Goal: Information Seeking & Learning: Learn about a topic

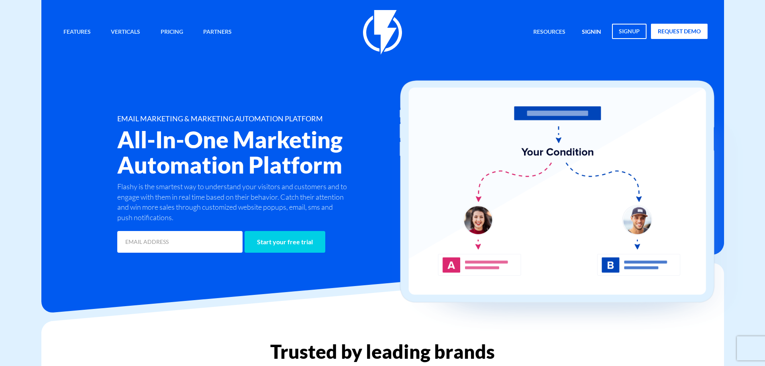
click at [592, 33] on link "signin" at bounding box center [591, 32] width 31 height 17
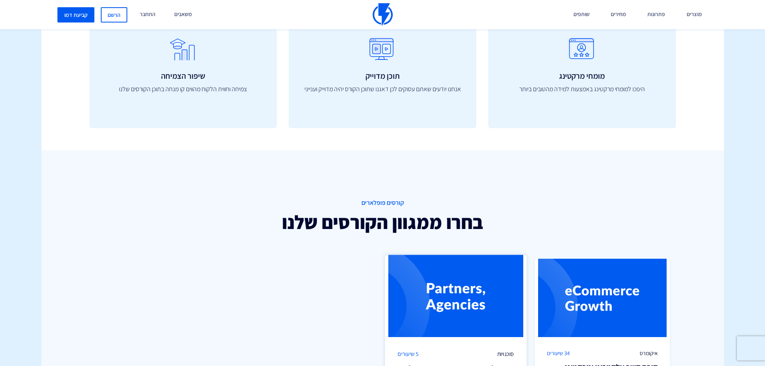
scroll to position [321, 0]
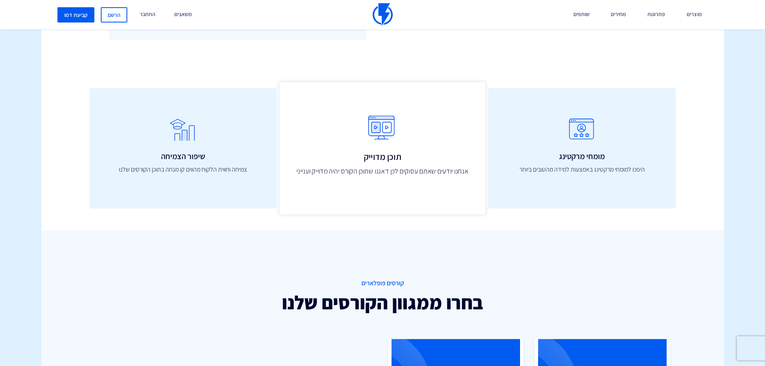
click at [425, 161] on h3 "תוכן מדוייק" at bounding box center [382, 157] width 188 height 10
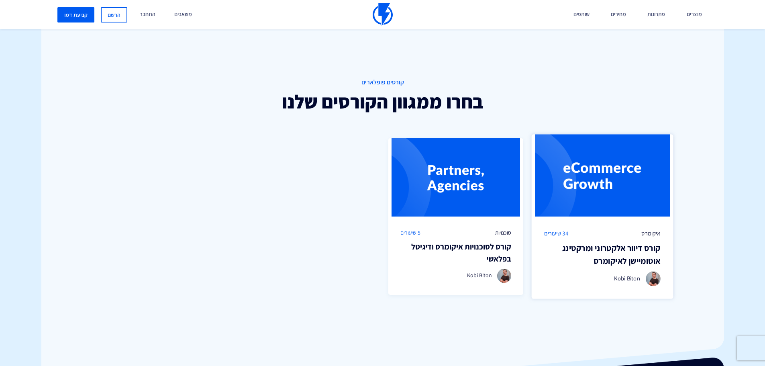
scroll to position [562, 0]
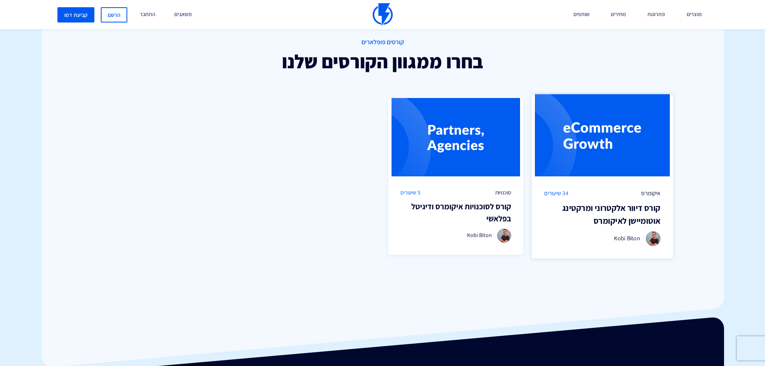
click at [624, 207] on h3 "קורס דיוור אלקטרוני ומרקטינג אוטומיישן לאיקומרס" at bounding box center [602, 214] width 116 height 25
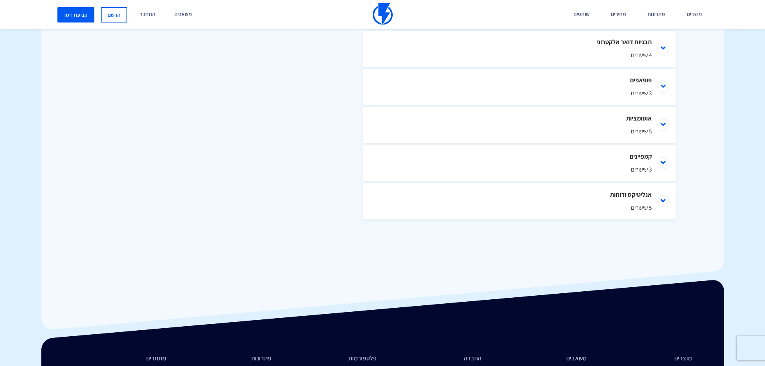
scroll to position [482, 0]
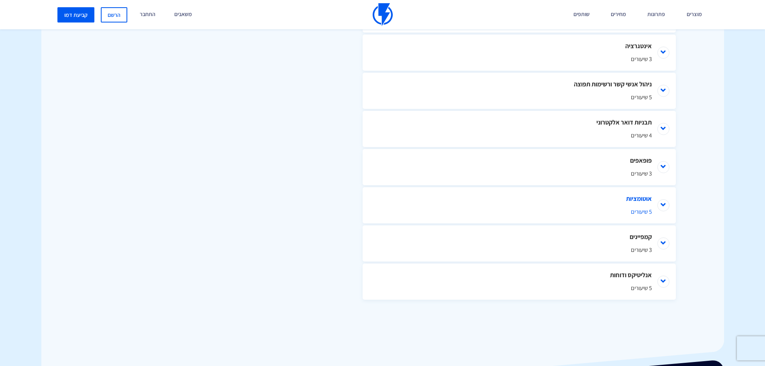
click at [663, 206] on li "אוטומציות 5 שיעורים" at bounding box center [519, 205] width 313 height 36
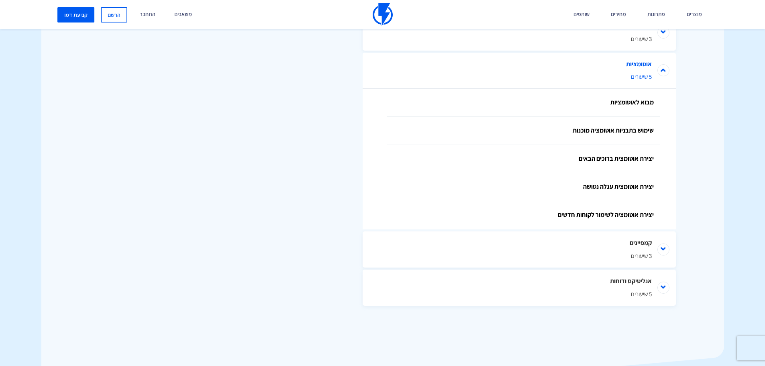
scroll to position [622, 0]
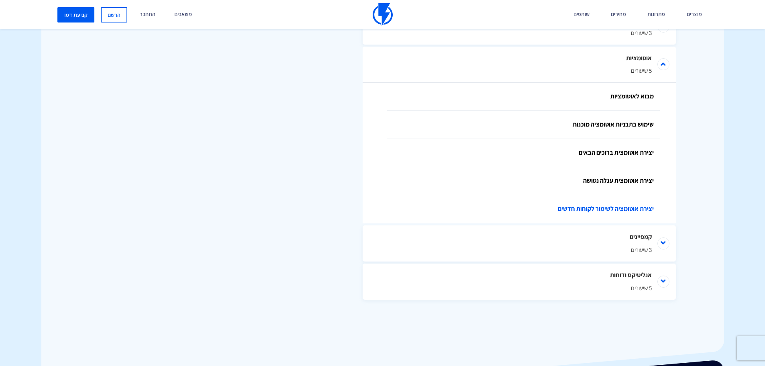
click at [622, 210] on link "יצירת אוטומציה לשימור לקוחות חדשים" at bounding box center [523, 209] width 273 height 28
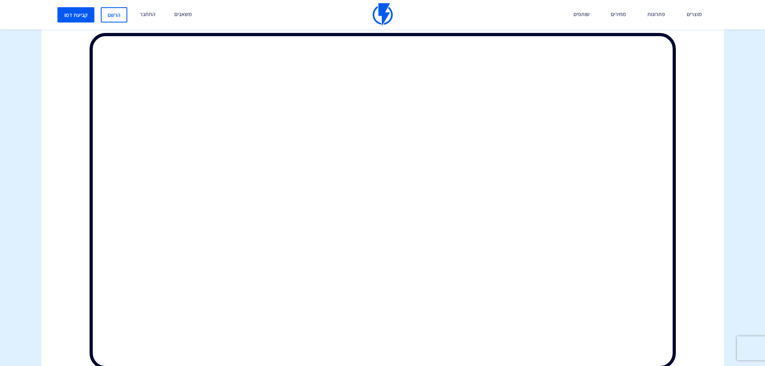
scroll to position [244, 0]
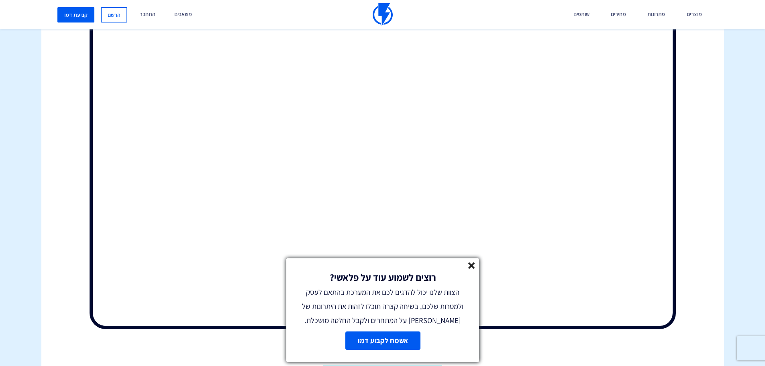
click at [471, 269] on icon at bounding box center [471, 265] width 7 height 7
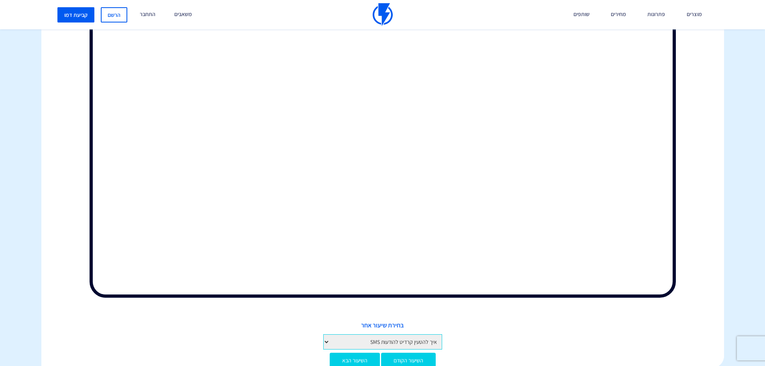
scroll to position [395, 0]
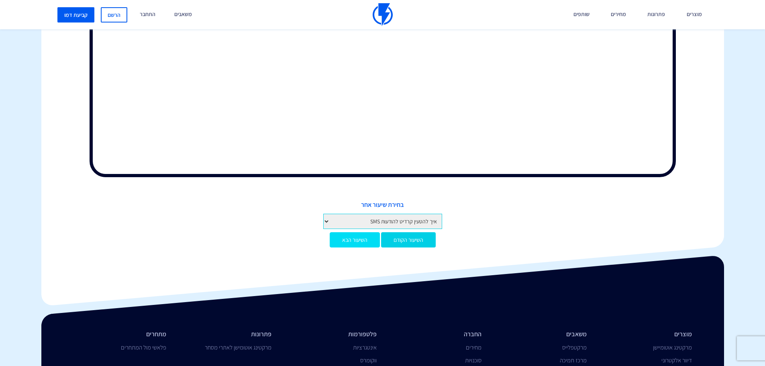
click at [357, 243] on link "השיעור הבא" at bounding box center [355, 239] width 50 height 15
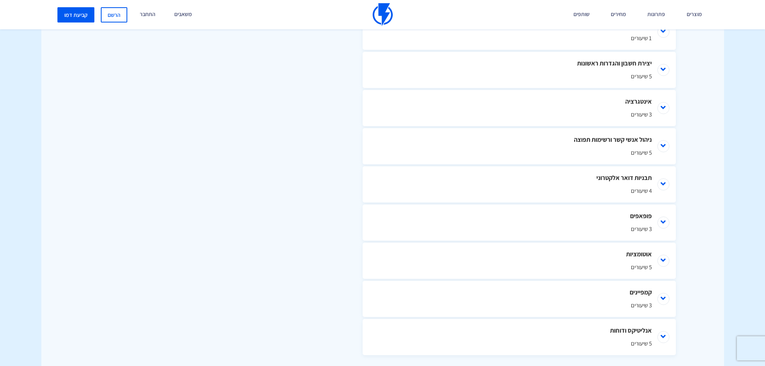
scroll to position [422, 0]
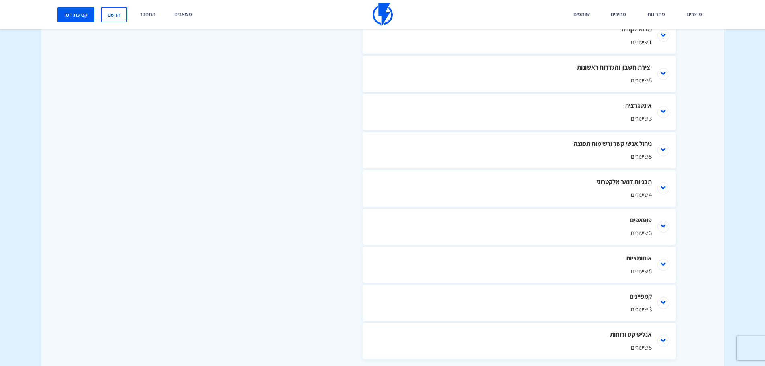
click at [234, 236] on div "תוכן הקורס מבוא לקורס 1 שיעורים מבוא לפלאשי יצירת חשבון והגדרות ראשונות 5 שיעור…" at bounding box center [382, 176] width 682 height 469
